Goal: Transaction & Acquisition: Purchase product/service

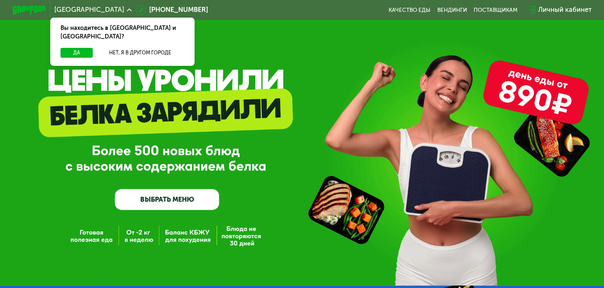
click at [192, 204] on link "ВЫБРАТЬ МЕНЮ" at bounding box center [167, 199] width 105 height 21
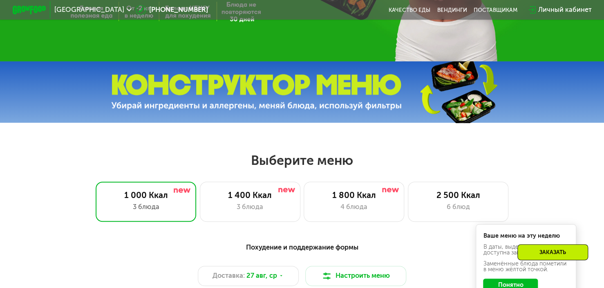
scroll to position [358, 0]
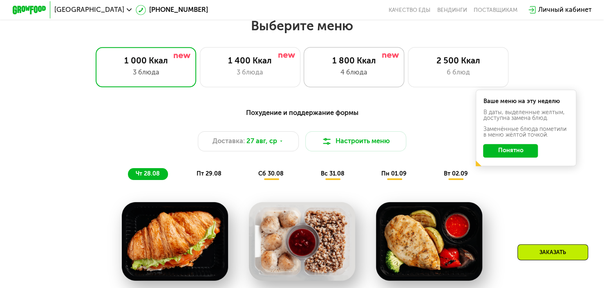
click at [346, 75] on div "4 блюда" at bounding box center [354, 72] width 83 height 10
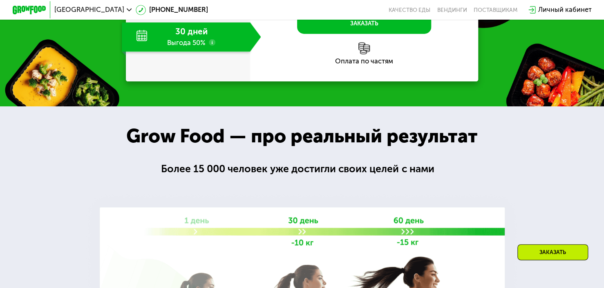
scroll to position [904, 0]
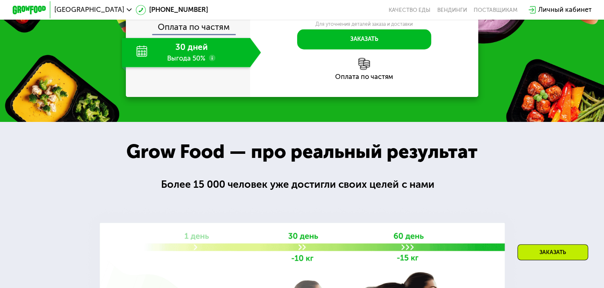
click at [211, 61] on use at bounding box center [212, 58] width 7 height 7
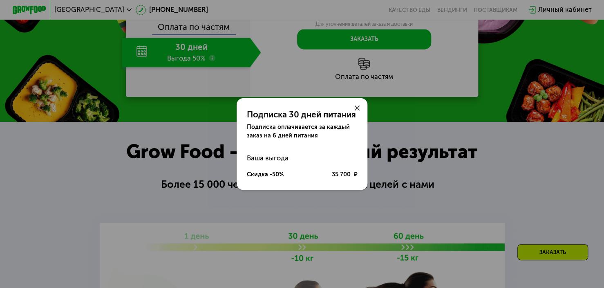
click at [304, 209] on div "Подписка 30 дней питания Подписка оплачивается за каждый заказ на 6 дней питани…" at bounding box center [302, 144] width 604 height 288
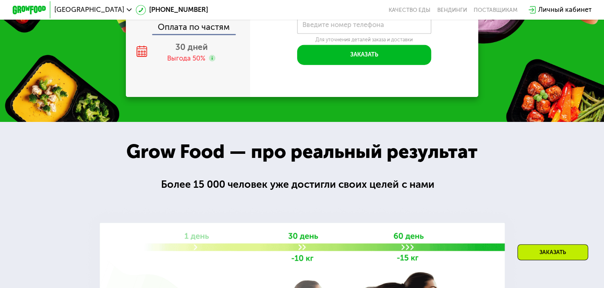
click at [210, 5] on use at bounding box center [212, 2] width 7 height 7
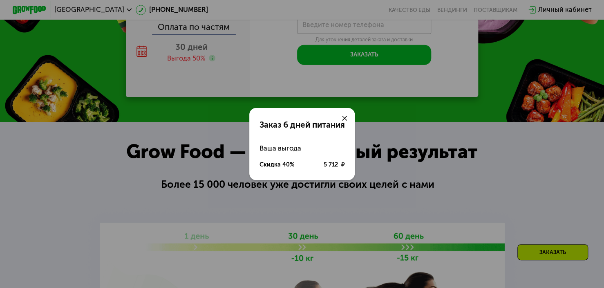
click at [280, 207] on div "Заказ 6 дней питания Ваша выгода Скидка 40% 5 712 ₽" at bounding box center [302, 144] width 604 height 288
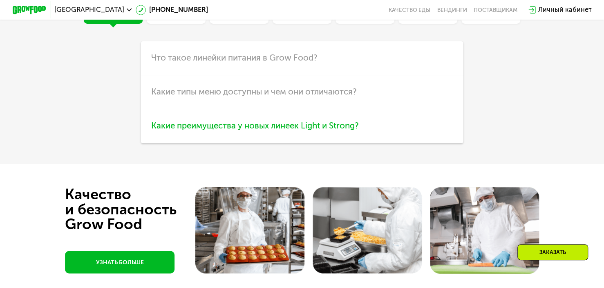
scroll to position [2102, 0]
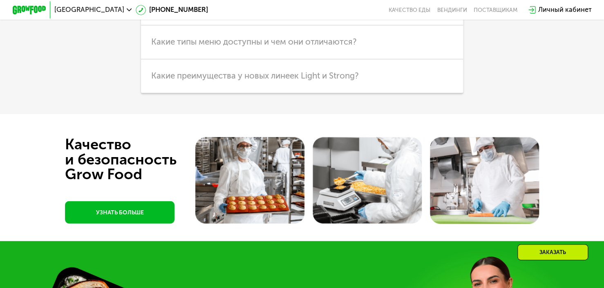
click at [289, 13] on span "Что такое линейки питания в Grow Food?" at bounding box center [234, 8] width 166 height 10
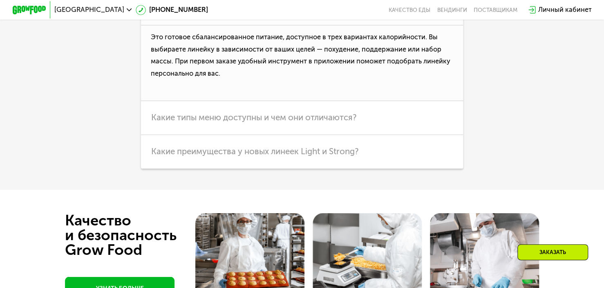
click at [282, 13] on span "Что такое линейки питания в Grow Food?" at bounding box center [234, 8] width 166 height 10
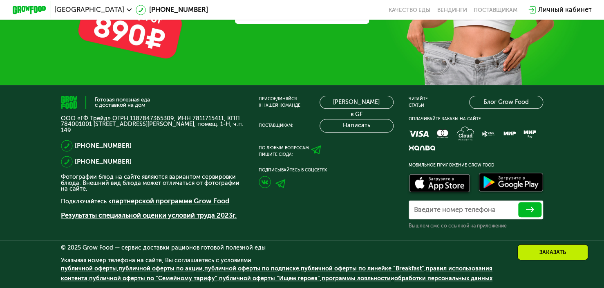
scroll to position [2491, 0]
click at [310, 24] on link "ЗАКАЗАТЬ" at bounding box center [302, 10] width 134 height 25
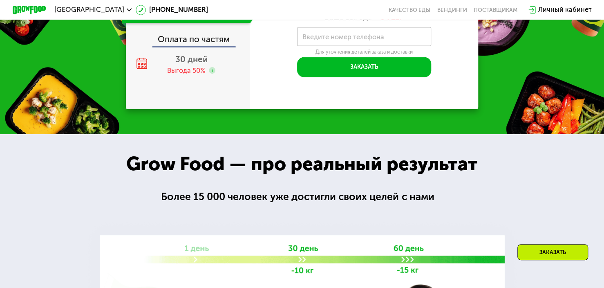
scroll to position [863, 0]
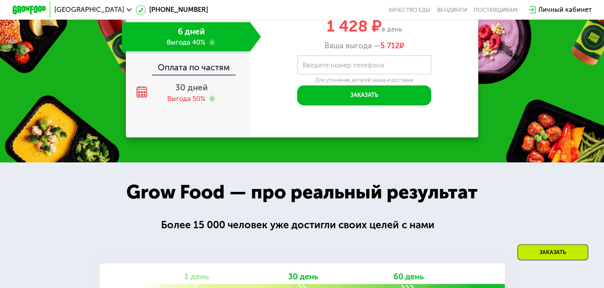
click at [203, 74] on div "Оплата по частям" at bounding box center [188, 64] width 123 height 19
click at [190, 92] on span "30 дней" at bounding box center [191, 88] width 32 height 10
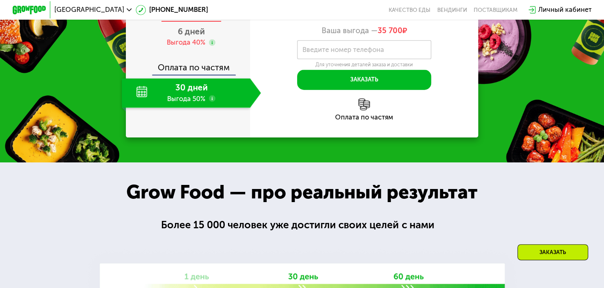
click at [207, 22] on div "2 дня" at bounding box center [191, 7] width 139 height 29
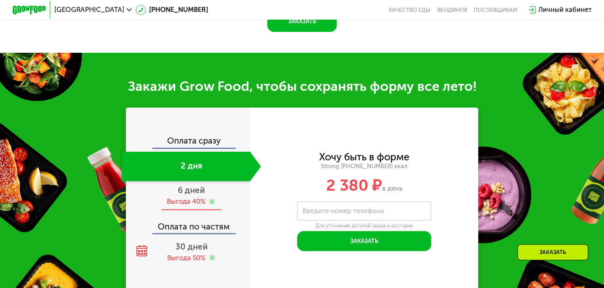
click at [188, 205] on div "Оплата сразу 2 дня 6 дней Выгода 40% Оплата по частям 30 дней Выгода 50%" at bounding box center [188, 201] width 124 height 130
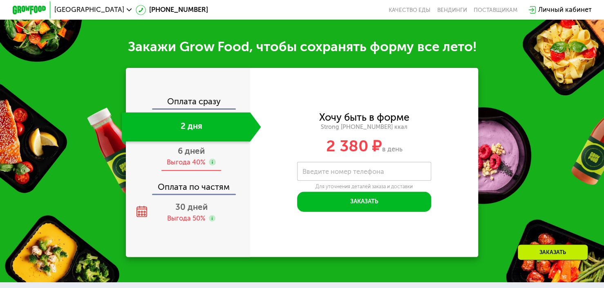
click at [194, 156] on span "6 дней" at bounding box center [191, 151] width 27 height 10
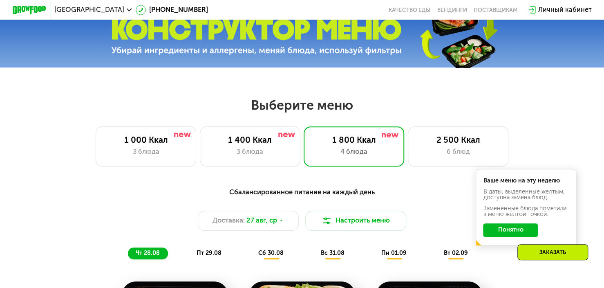
scroll to position [264, 0]
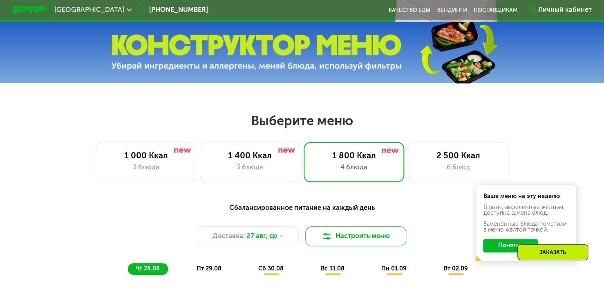
click at [366, 242] on button "Настроить меню" at bounding box center [355, 236] width 101 height 20
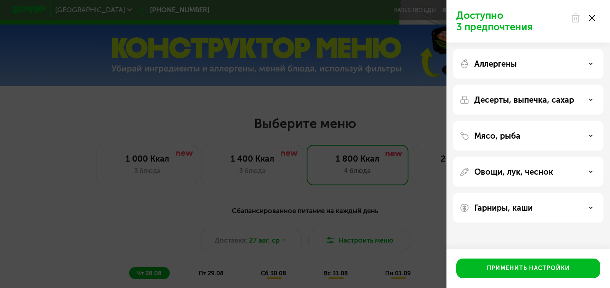
click at [363, 228] on div "Доступно 3 предпочтения Аллергены Десерты, выпечка, сахар Мясо, рыба Овощи, лук…" at bounding box center [305, 144] width 610 height 288
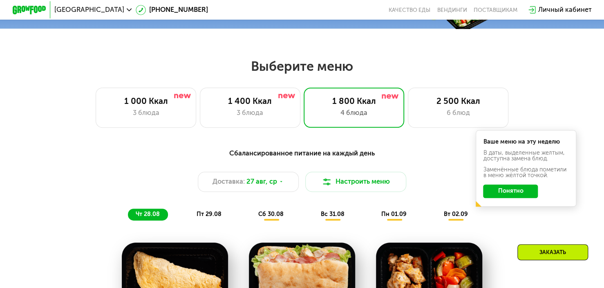
scroll to position [427, 0]
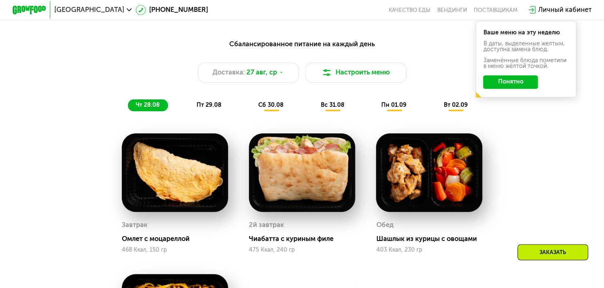
click at [215, 107] on span "пт 29.08" at bounding box center [209, 104] width 25 height 7
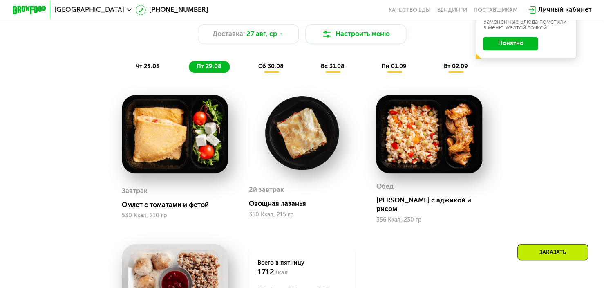
scroll to position [481, 0]
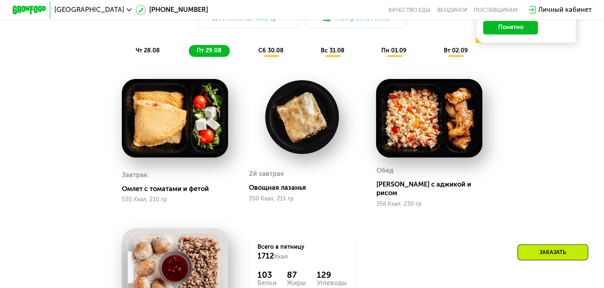
click at [277, 54] on span "сб 30.08" at bounding box center [270, 50] width 25 height 7
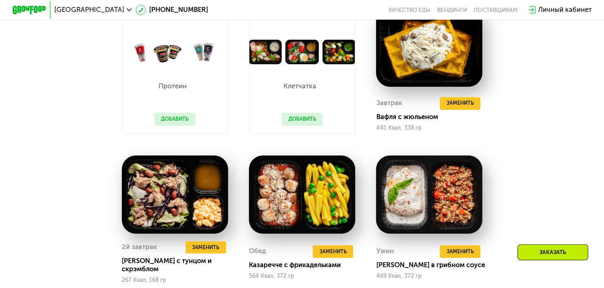
scroll to position [536, 0]
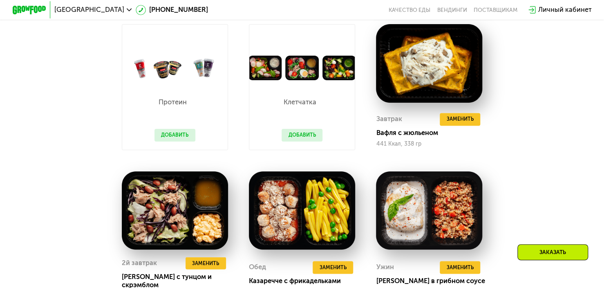
click at [307, 134] on button "Добавить" at bounding box center [302, 135] width 41 height 13
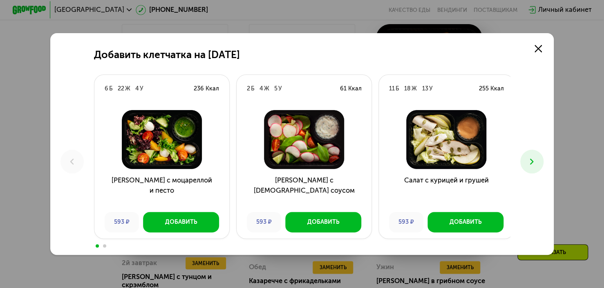
click at [306, 141] on img at bounding box center [303, 139] width 121 height 59
click at [542, 51] on use at bounding box center [538, 48] width 7 height 7
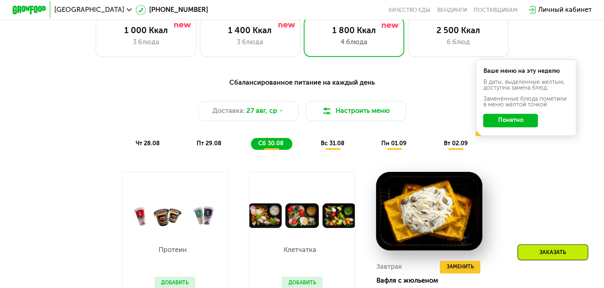
scroll to position [318, 0]
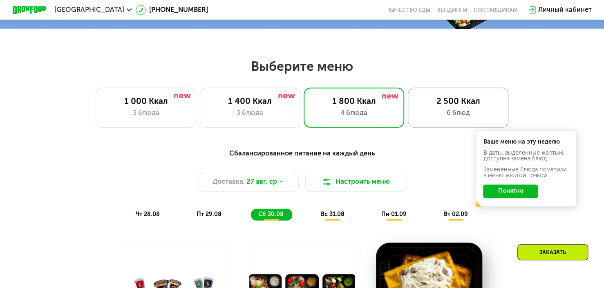
click at [446, 109] on div "2 500 Ккал 6 блюд" at bounding box center [458, 107] width 101 height 40
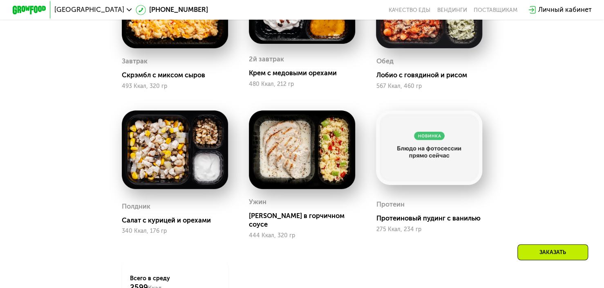
scroll to position [536, 0]
